Goal: Navigation & Orientation: Find specific page/section

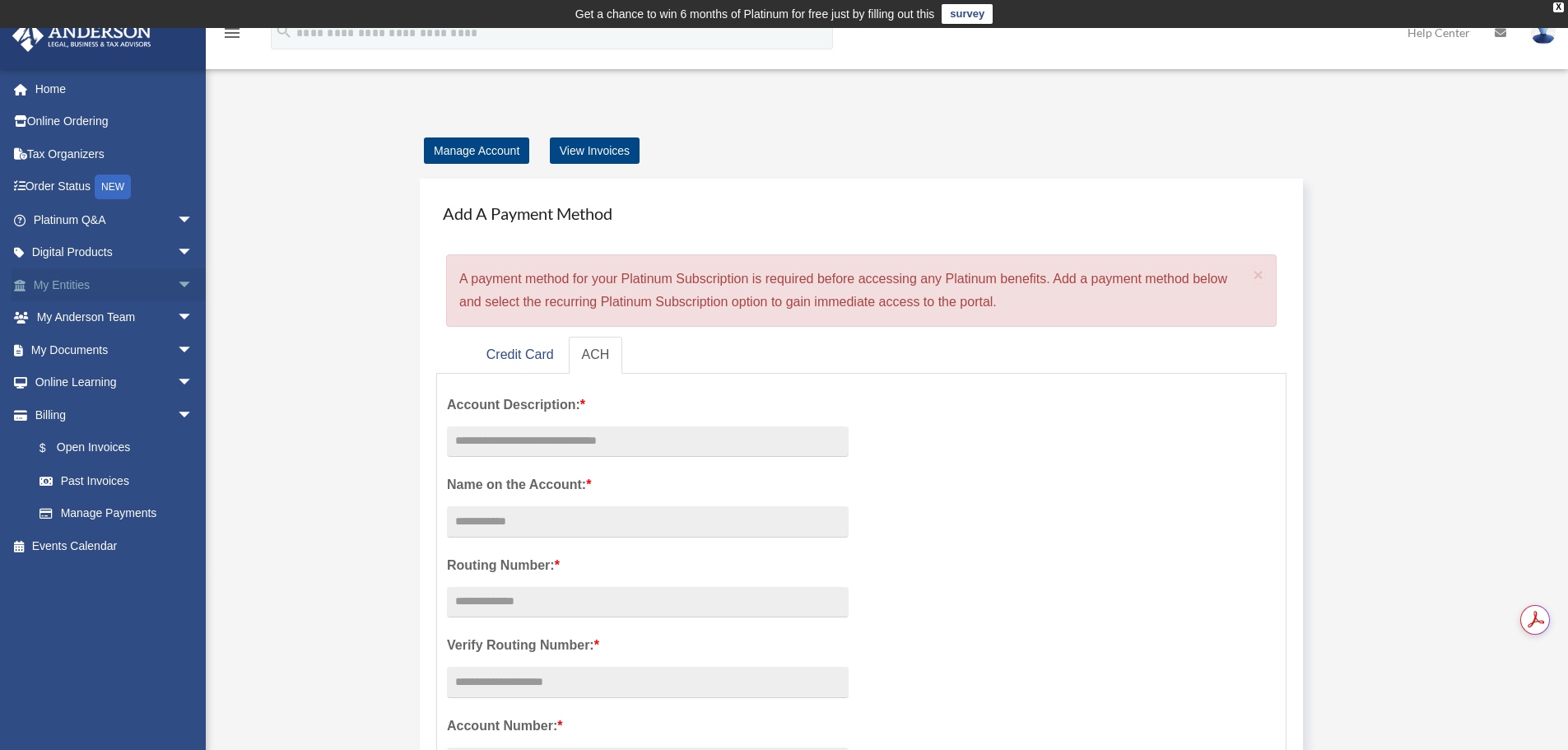
click at [58, 290] on link "My Entities arrow_drop_down" at bounding box center [114, 285] width 206 height 33
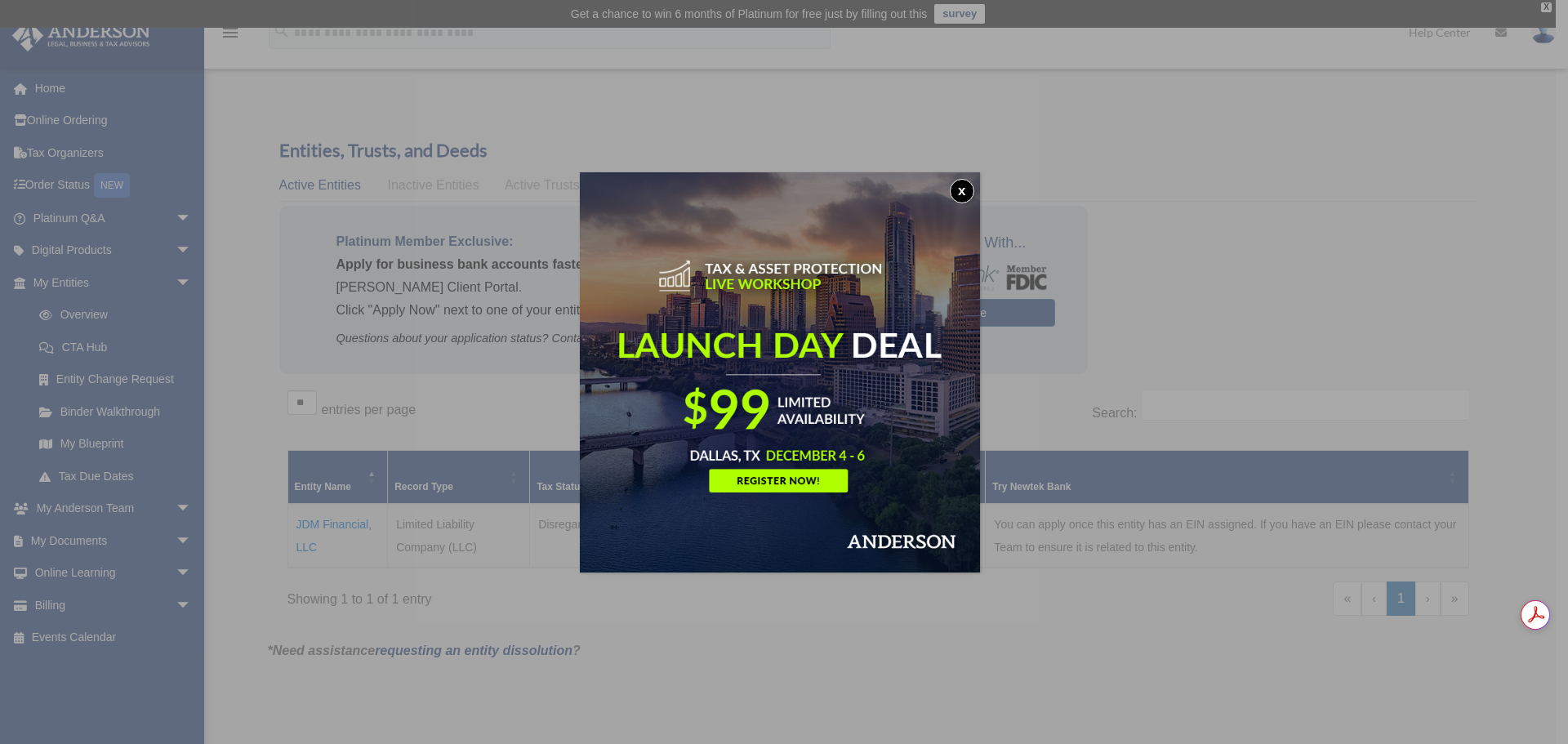
click at [966, 184] on button "x" at bounding box center [963, 191] width 25 height 25
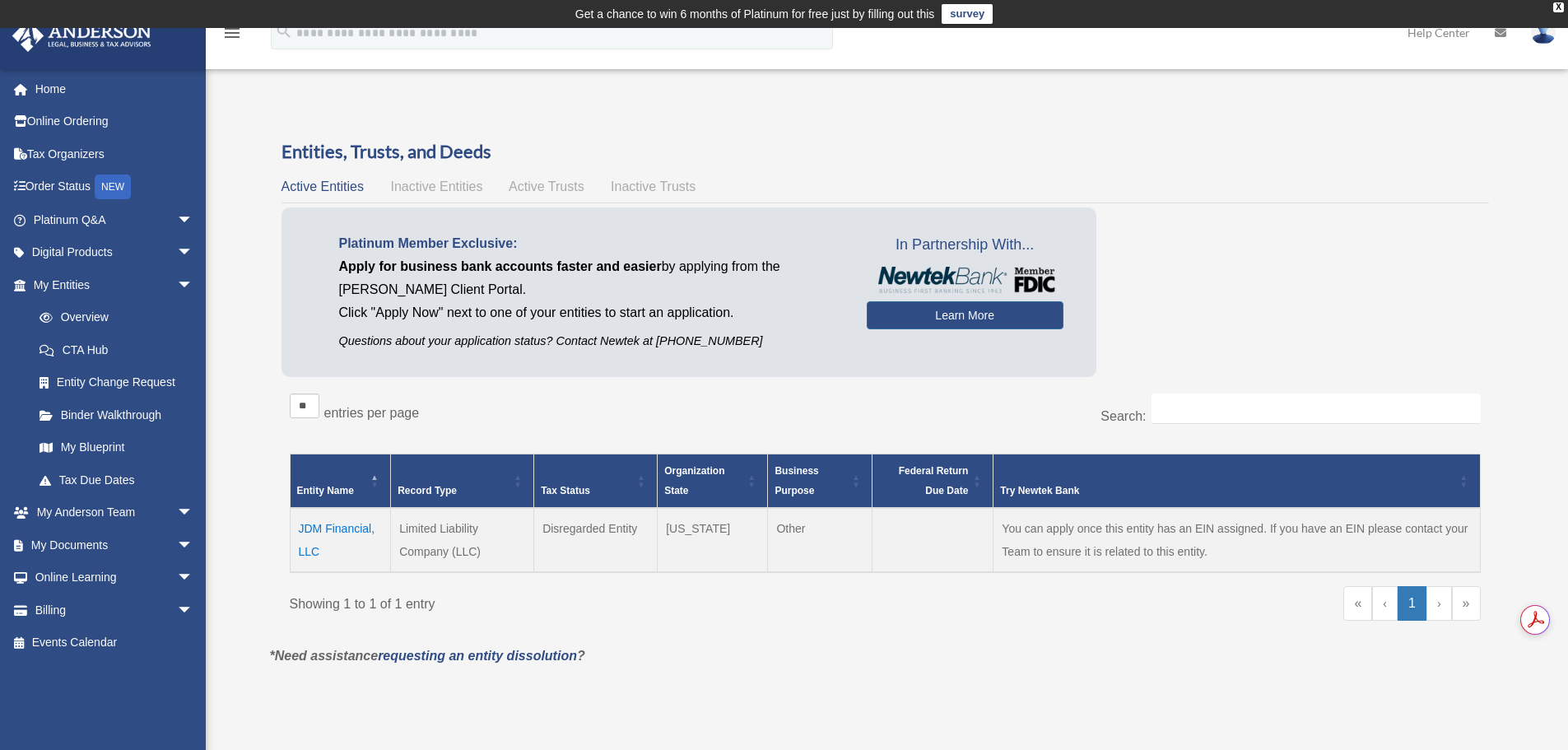
click at [310, 527] on td "JDM Financial, LLC" at bounding box center [341, 539] width 102 height 64
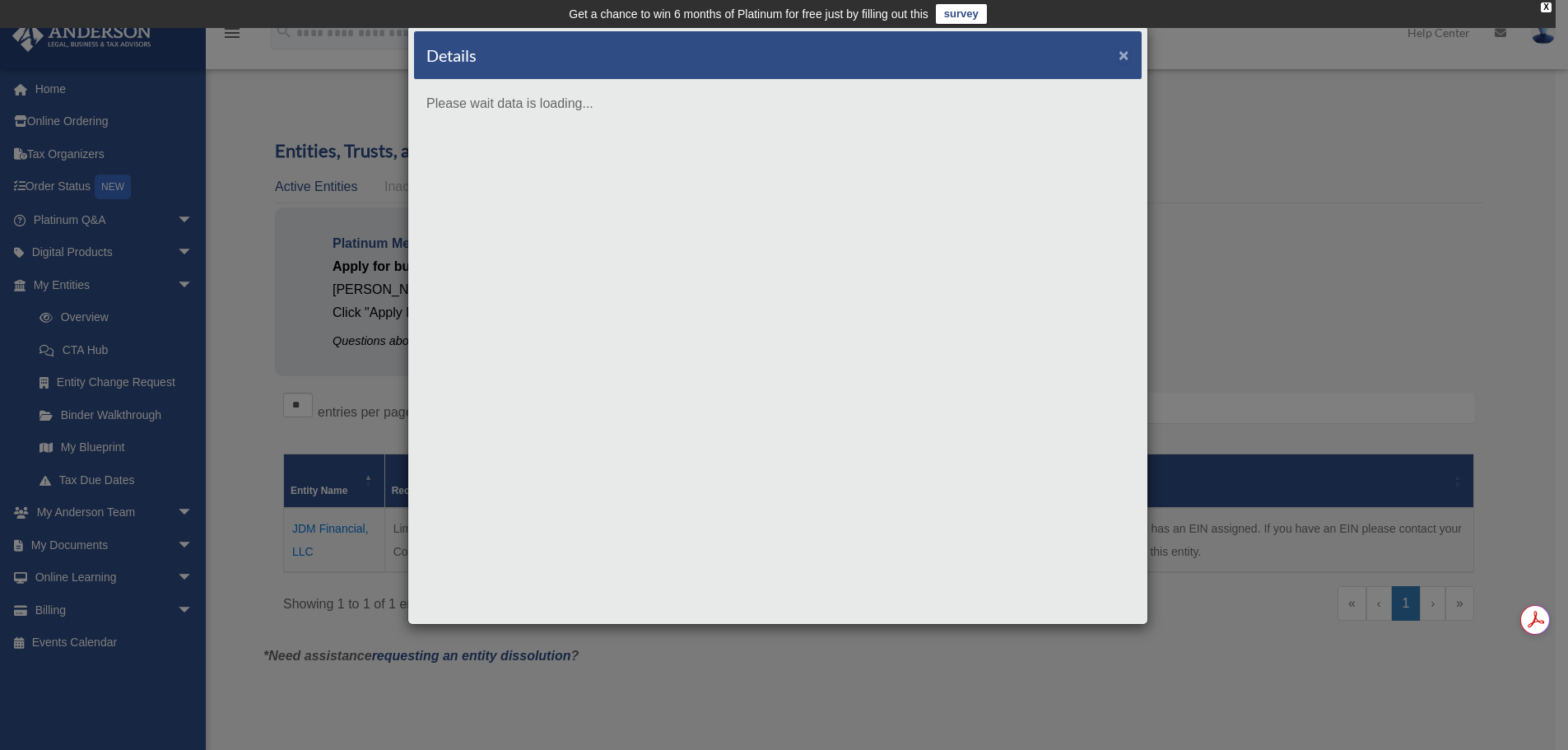
click at [1124, 51] on button "×" at bounding box center [1124, 55] width 11 height 17
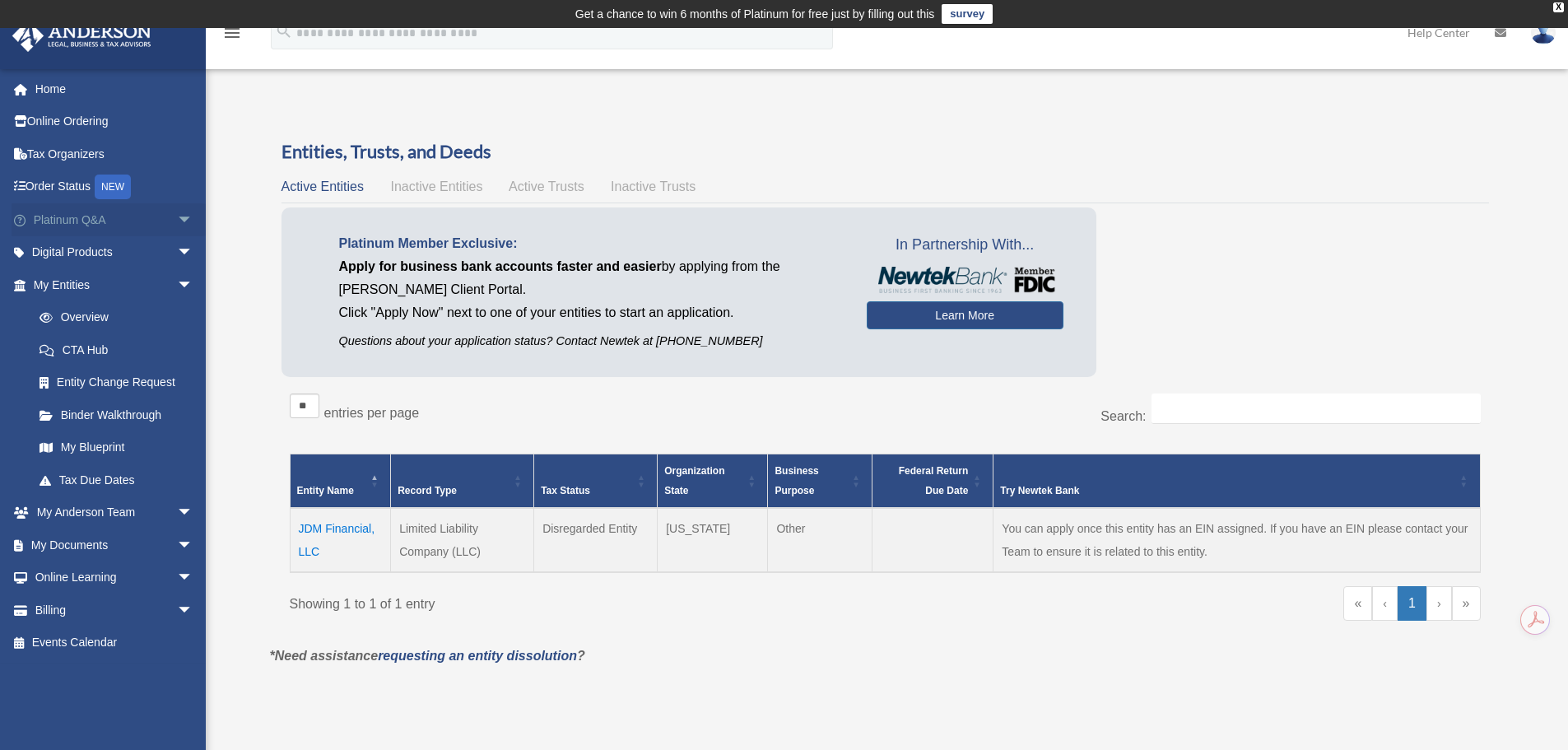
click at [67, 215] on link "Platinum Q&A arrow_drop_down" at bounding box center [114, 220] width 206 height 33
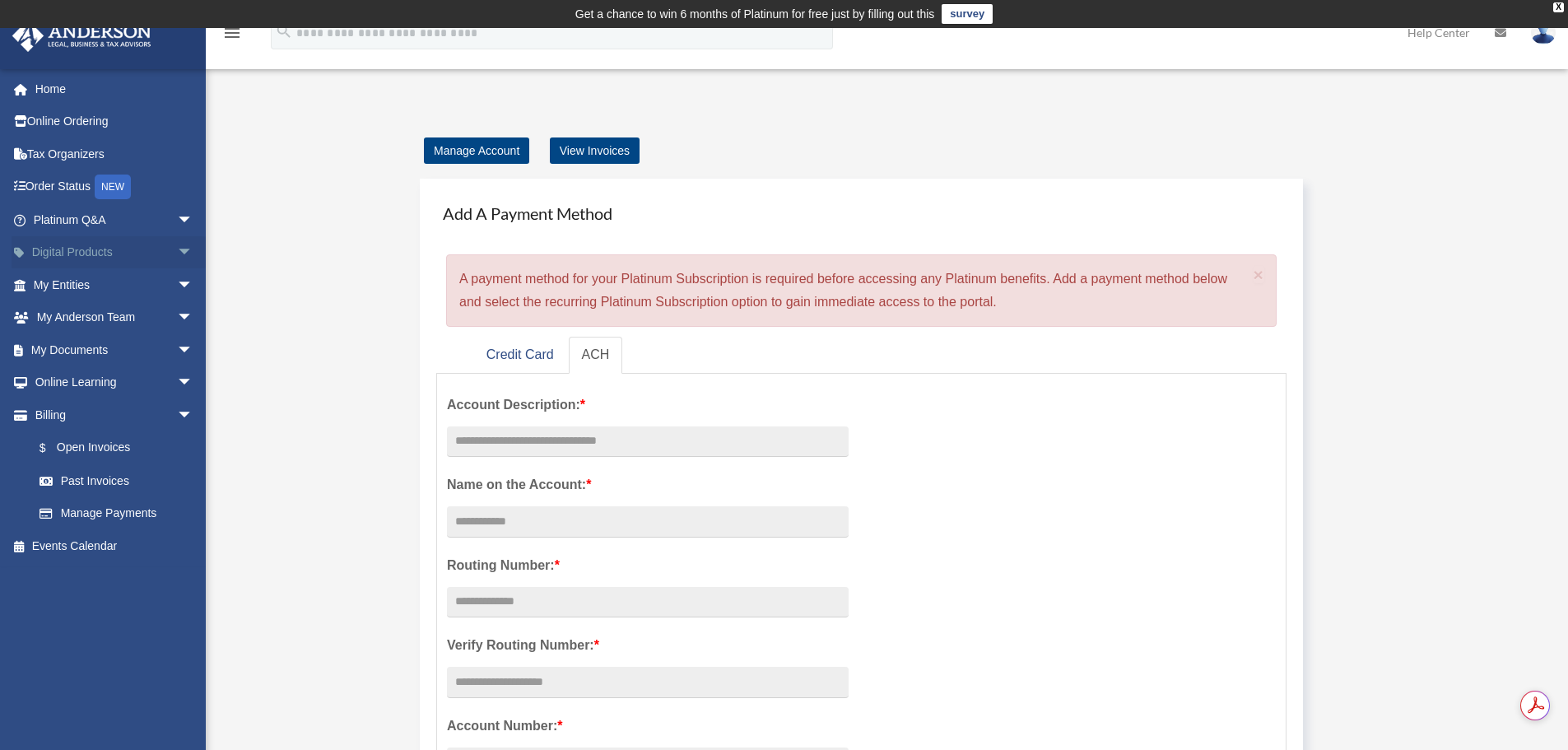
click at [95, 258] on link "Digital Products arrow_drop_down" at bounding box center [114, 252] width 206 height 33
